Goal: Information Seeking & Learning: Learn about a topic

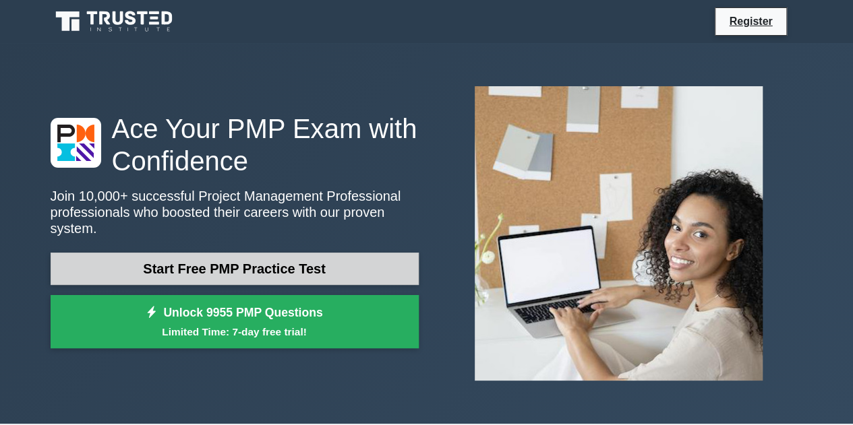
click at [279, 269] on link "Start Free PMP Practice Test" at bounding box center [235, 269] width 368 height 32
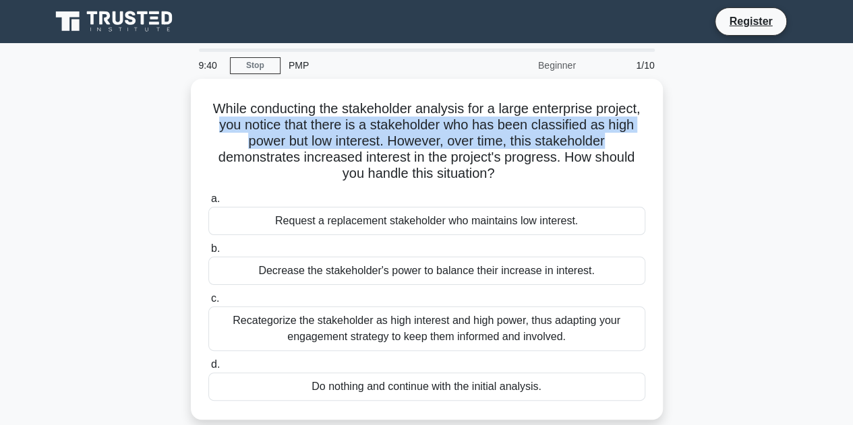
drag, startPoint x: 852, startPoint y: 90, endPoint x: 859, endPoint y: 135, distance: 45.1
click at [852, 135] on html "Register 9:40 Stop PMP" at bounding box center [426, 364] width 853 height 728
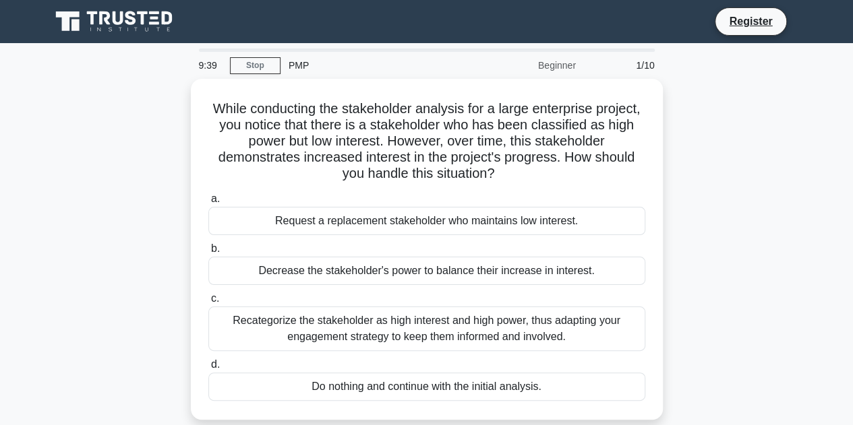
click at [840, 153] on main "9:39 Stop PMP Beginner 1/10 While conducting the stakeholder analysis for a lar…" at bounding box center [426, 385] width 853 height 685
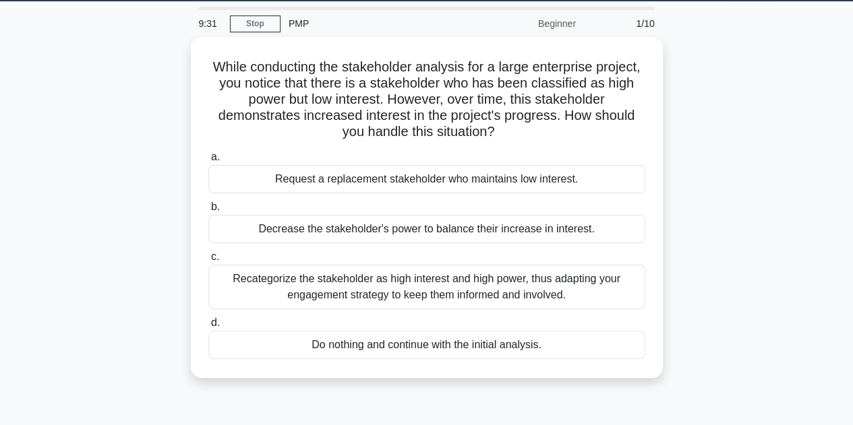
scroll to position [40, 0]
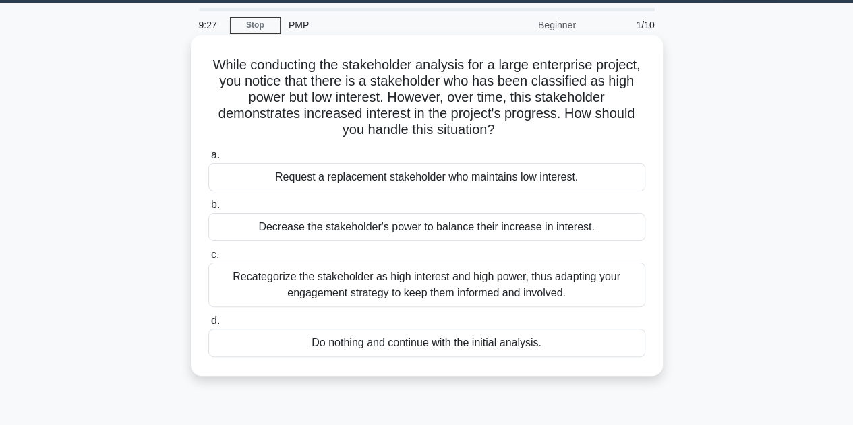
click at [485, 286] on div "Recategorize the stakeholder as high interest and high power, thus adapting you…" at bounding box center [426, 285] width 437 height 44
click at [208, 259] on input "c. Recategorize the stakeholder as high interest and high power, thus adapting …" at bounding box center [208, 255] width 0 height 9
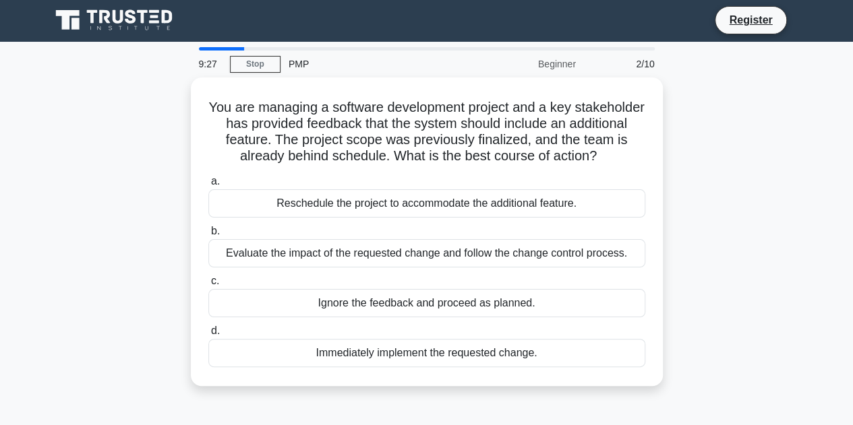
scroll to position [0, 0]
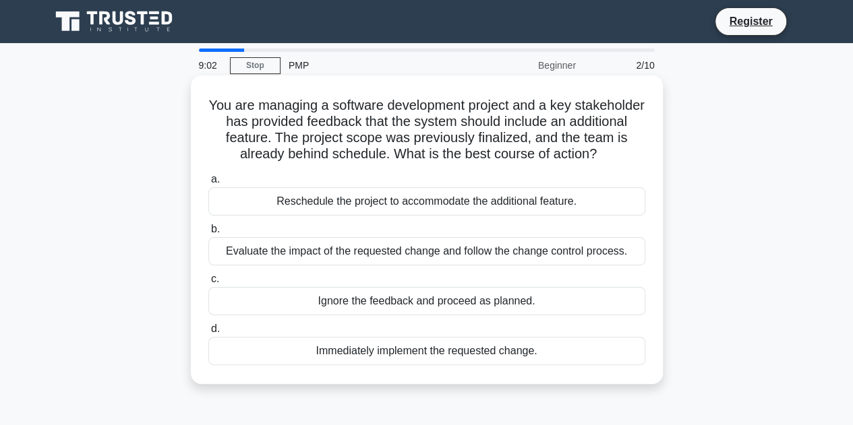
click at [571, 251] on div "Evaluate the impact of the requested change and follow the change control proce…" at bounding box center [426, 251] width 437 height 28
click at [208, 234] on input "b. Evaluate the impact of the requested change and follow the change control pr…" at bounding box center [208, 229] width 0 height 9
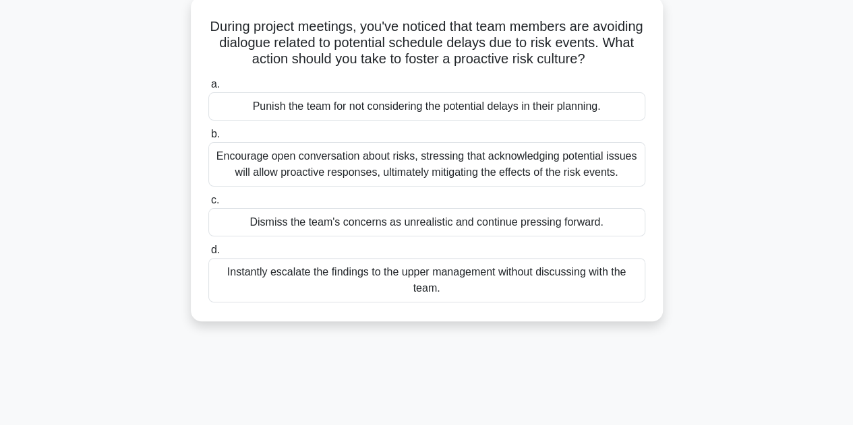
scroll to position [84, 0]
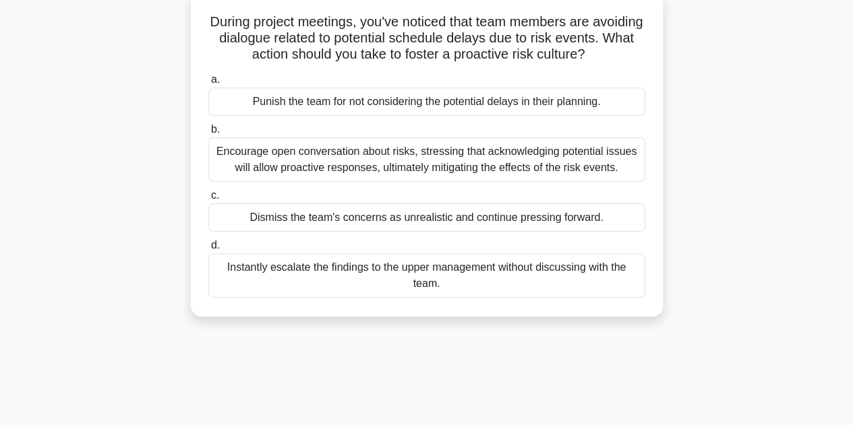
click at [471, 182] on div "Encourage open conversation about risks, stressing that acknowledging potential…" at bounding box center [426, 159] width 437 height 44
click at [208, 134] on input "b. Encourage open conversation about risks, stressing that acknowledging potent…" at bounding box center [208, 129] width 0 height 9
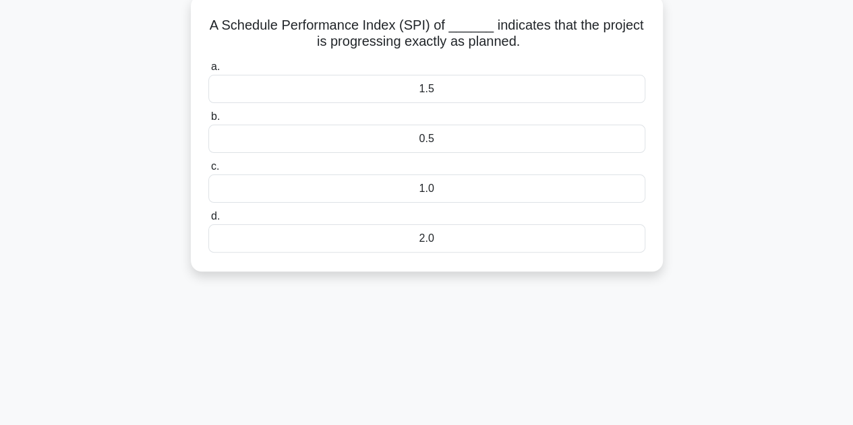
scroll to position [0, 0]
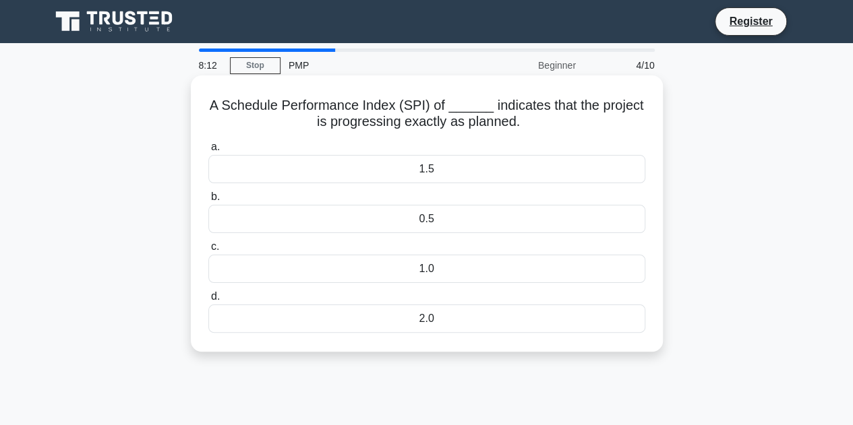
click at [441, 270] on div "1.0" at bounding box center [426, 269] width 437 height 28
click at [208, 251] on input "c. 1.0" at bounding box center [208, 247] width 0 height 9
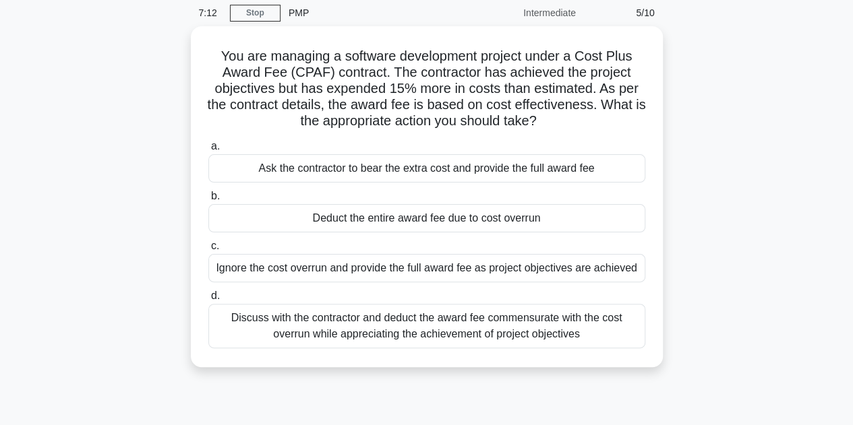
scroll to position [57, 0]
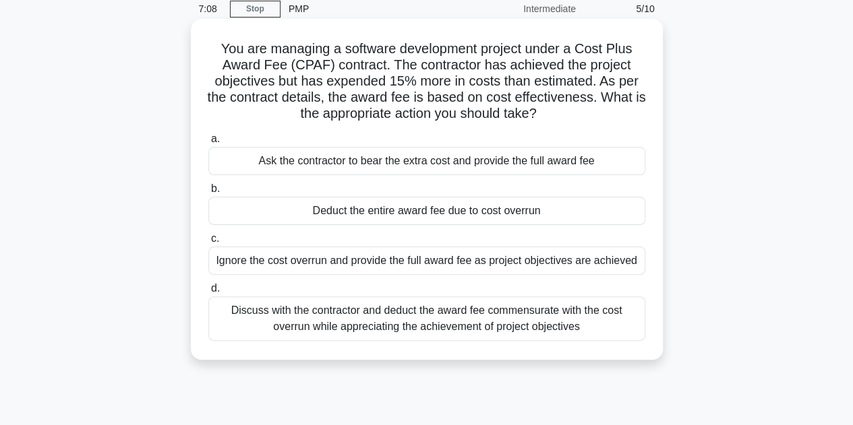
click at [556, 312] on div "Discuss with the contractor and deduct the award fee commensurate with the cost…" at bounding box center [426, 319] width 437 height 44
click at [208, 293] on input "d. Discuss with the contractor and deduct the award fee commensurate with the c…" at bounding box center [208, 288] width 0 height 9
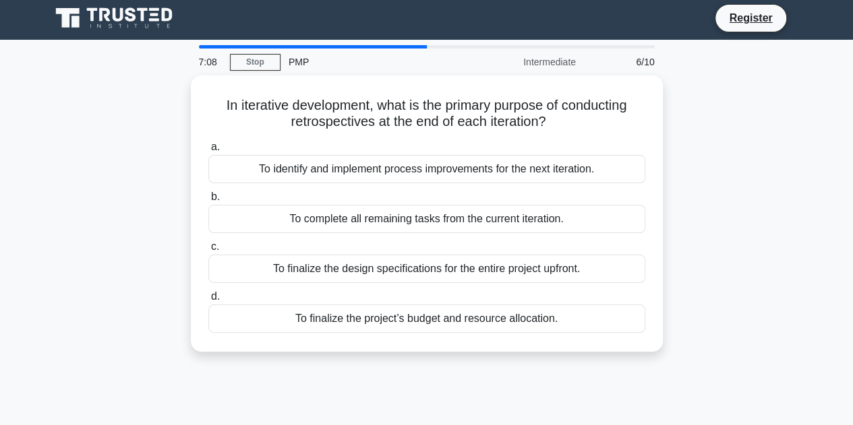
scroll to position [0, 0]
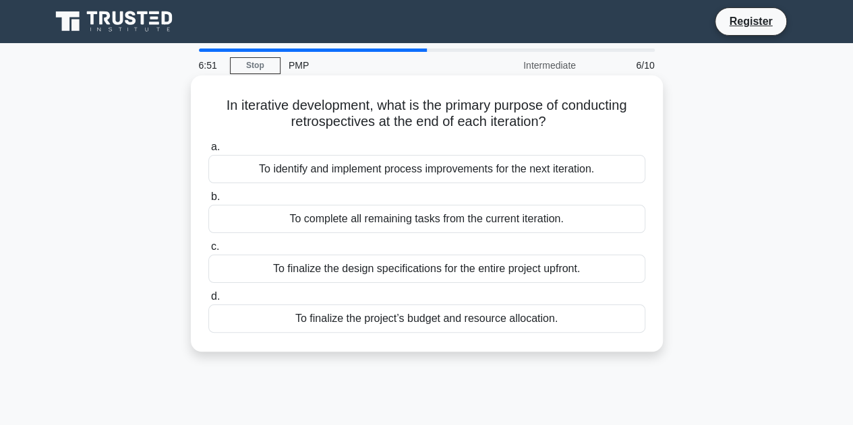
click at [539, 170] on div "To identify and implement process improvements for the next iteration." at bounding box center [426, 169] width 437 height 28
click at [208, 152] on input "a. To identify and implement process improvements for the next iteration." at bounding box center [208, 147] width 0 height 9
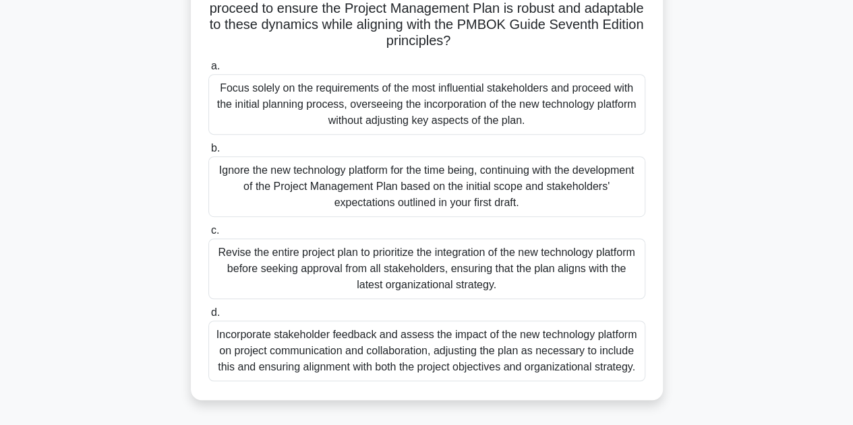
scroll to position [282, 0]
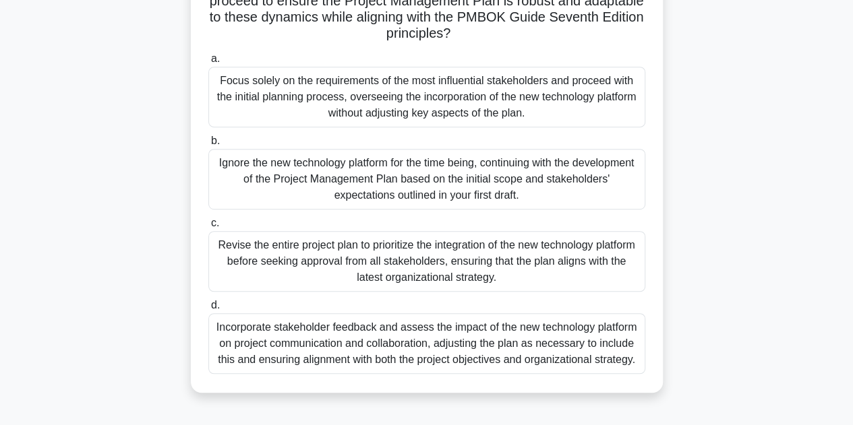
click at [510, 348] on div "Incorporate stakeholder feedback and assess the impact of the new technology pl…" at bounding box center [426, 343] width 437 height 61
click at [208, 310] on input "d. Incorporate stakeholder feedback and assess the impact of the new technology…" at bounding box center [208, 305] width 0 height 9
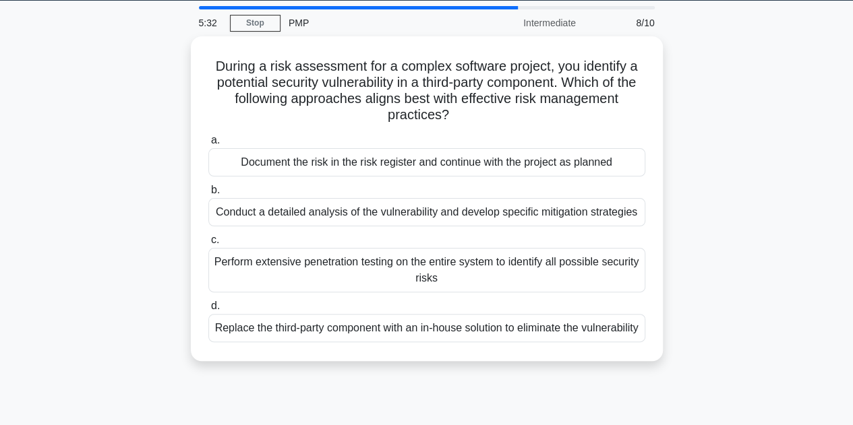
scroll to position [43, 0]
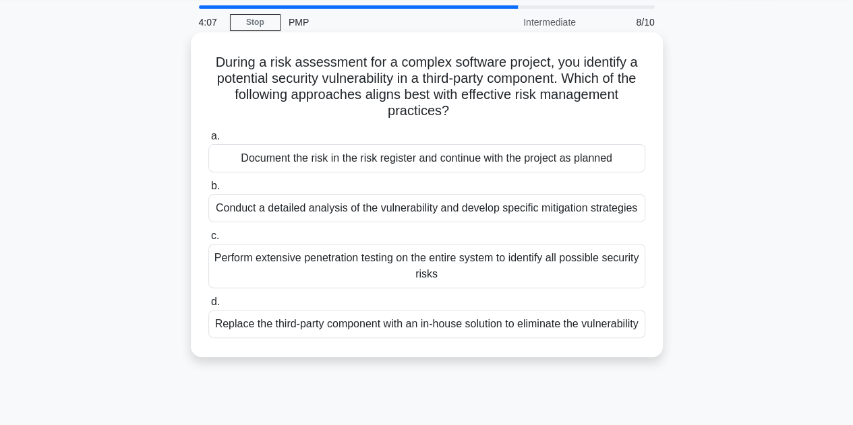
click at [534, 211] on div "Conduct a detailed analysis of the vulnerability and develop specific mitigatio…" at bounding box center [426, 208] width 437 height 28
click at [208, 191] on input "b. Conduct a detailed analysis of the vulnerability and develop specific mitiga…" at bounding box center [208, 186] width 0 height 9
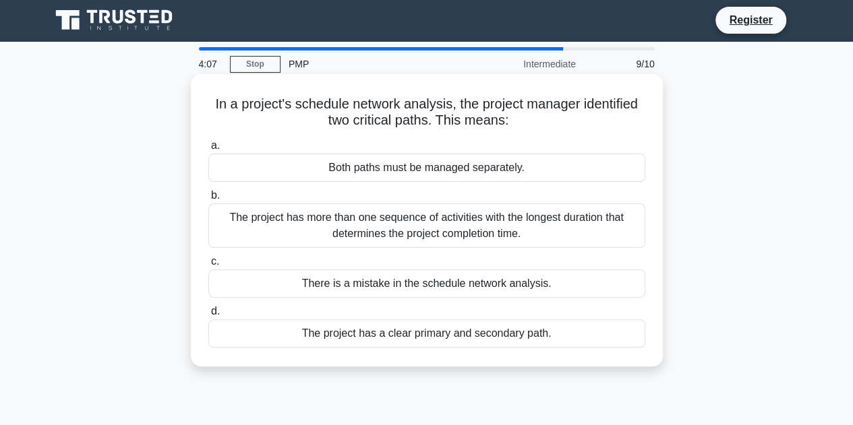
scroll to position [0, 0]
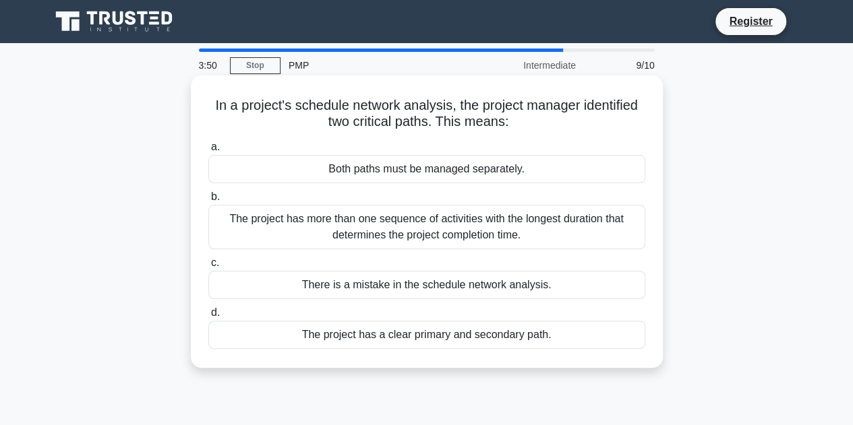
click at [518, 220] on div "The project has more than one sequence of activities with the longest duration …" at bounding box center [426, 227] width 437 height 44
click at [208, 202] on input "b. The project has more than one sequence of activities with the longest durati…" at bounding box center [208, 197] width 0 height 9
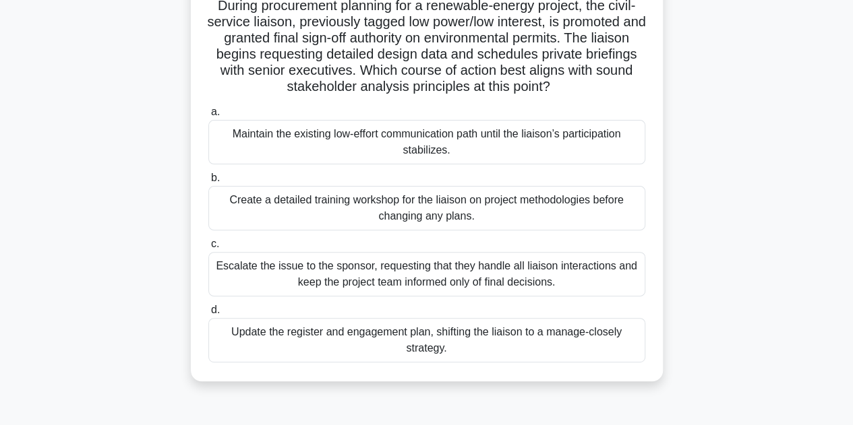
scroll to position [104, 0]
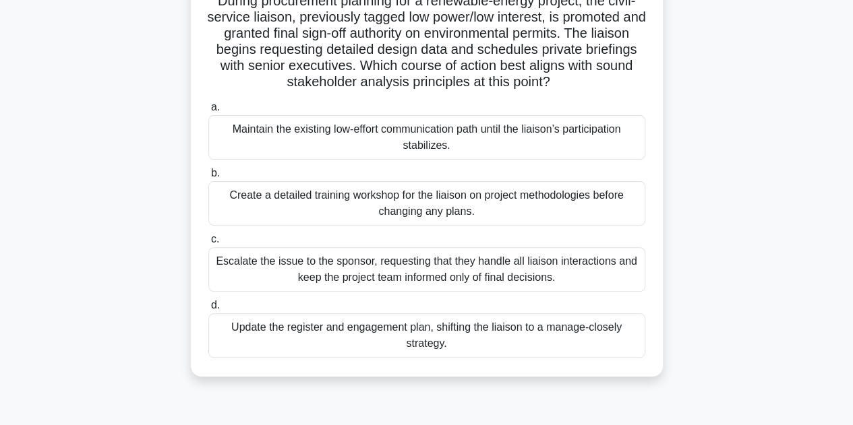
click at [483, 363] on div "During procurement planning for a renewable-energy project, the civil-service l…" at bounding box center [426, 173] width 461 height 395
click at [481, 346] on div "Update the register and engagement plan, shifting the liaison to a manage-close…" at bounding box center [426, 335] width 437 height 44
click at [208, 310] on input "d. Update the register and engagement plan, shifting the liaison to a manage-cl…" at bounding box center [208, 305] width 0 height 9
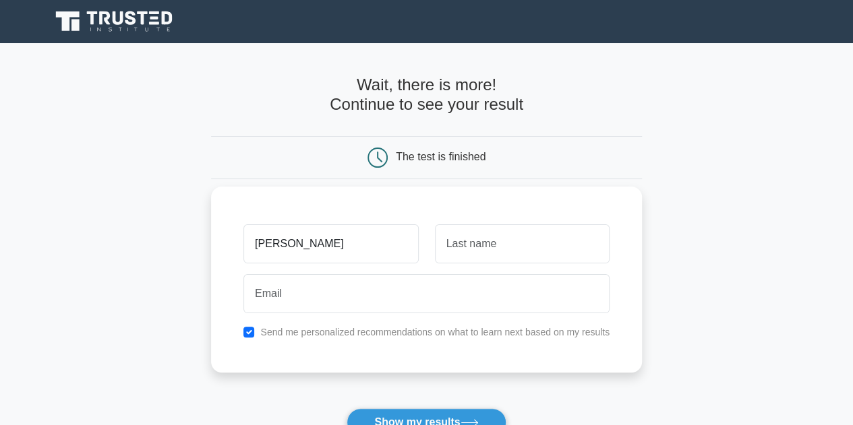
type input "Kari"
type input "O'Brien"
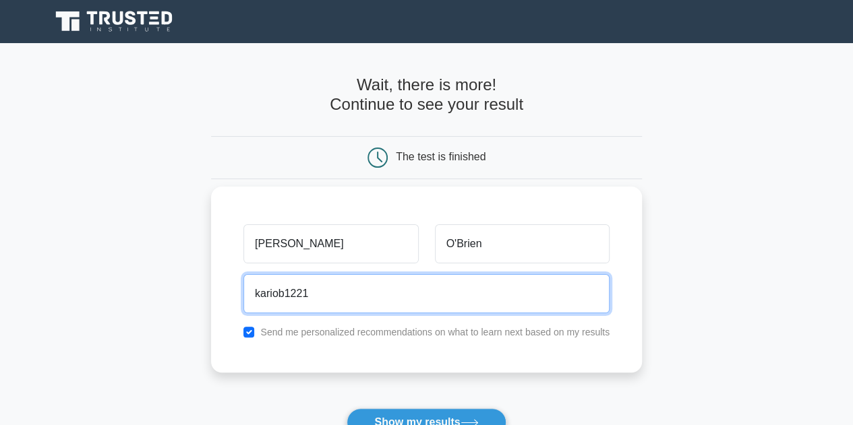
type input "kariob1221@gmail.com"
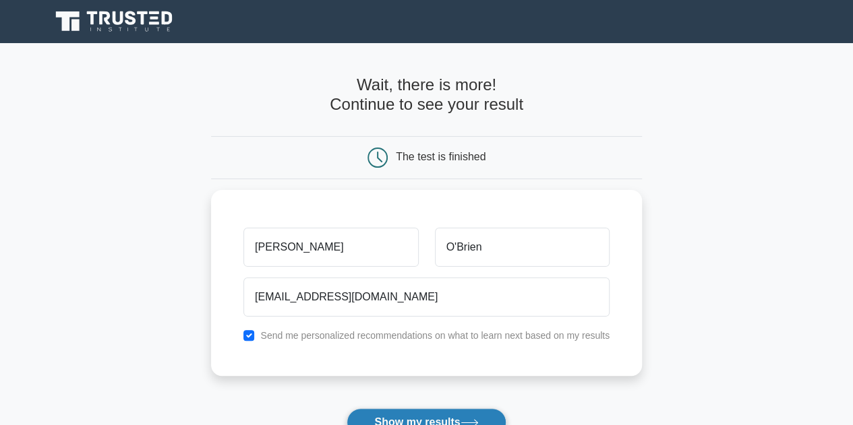
click at [413, 420] on button "Show my results" at bounding box center [425, 422] width 159 height 28
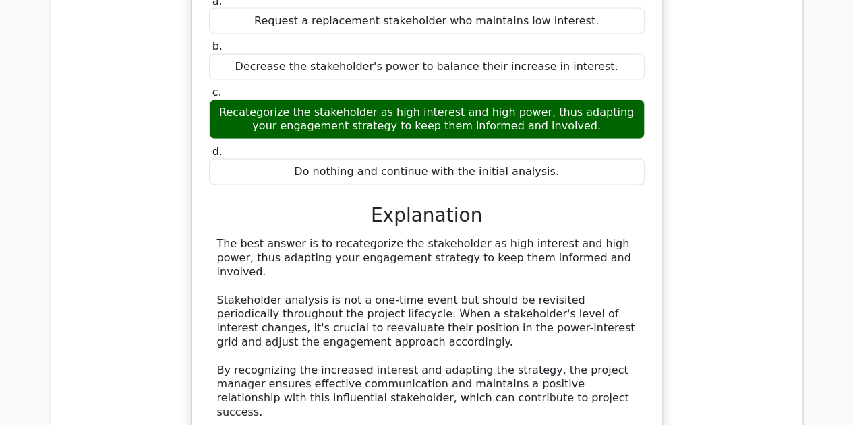
scroll to position [1404, 0]
